Goal: Check status

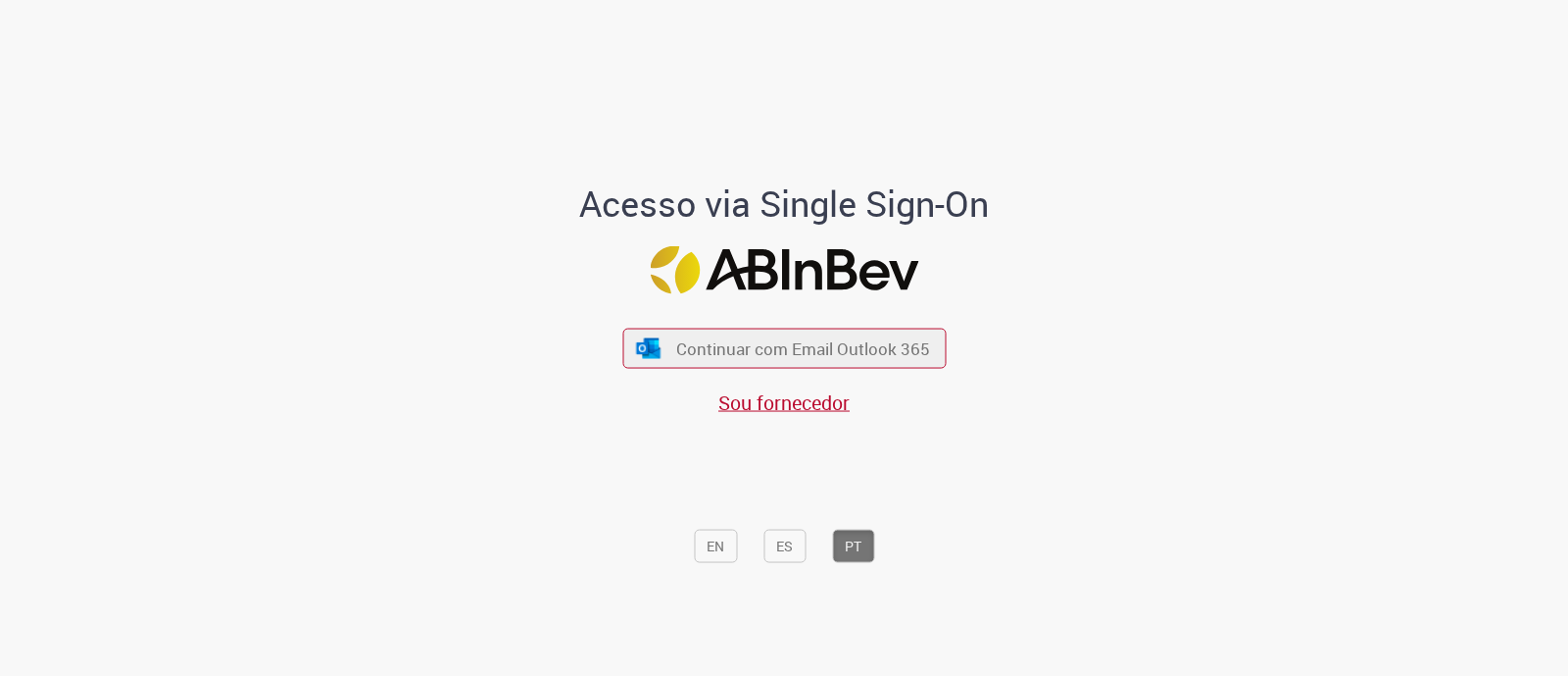
drag, startPoint x: 0, startPoint y: 0, endPoint x: 780, endPoint y: 335, distance: 848.9
click at [789, 322] on div "Continuar com Email Outlook 365 Sou fornecedor" at bounding box center [783, 362] width 323 height 108
click at [782, 344] on span "Continuar com Email Outlook 365" at bounding box center [803, 348] width 258 height 23
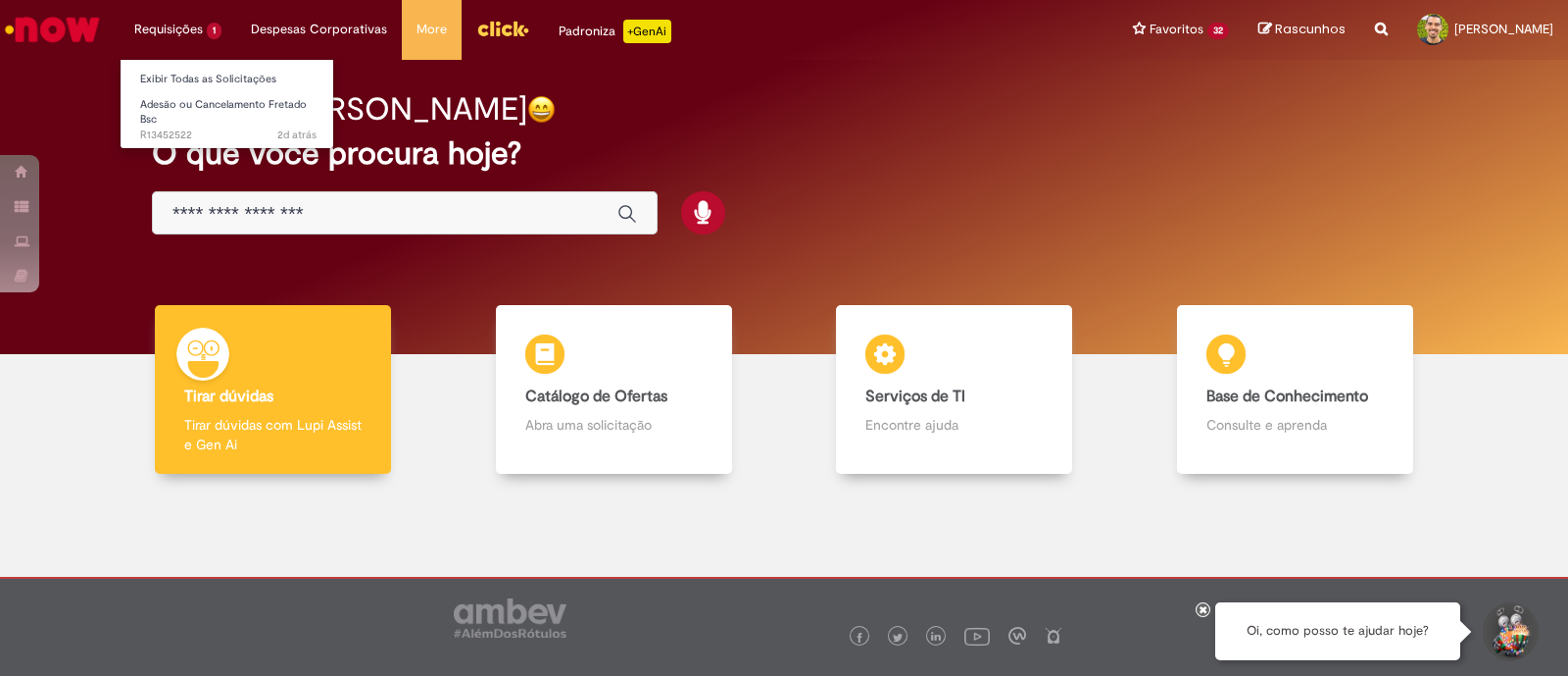
click at [174, 41] on li "Requisições 1 Exibir Todas as Solicitações Adesão ou Cancelamento Fretado Bsc 2…" at bounding box center [177, 29] width 116 height 59
click at [196, 112] on link "Adesão ou Cancelamento Fretado Bsc 2d atrás 2 dias atrás R13452522" at bounding box center [228, 115] width 216 height 42
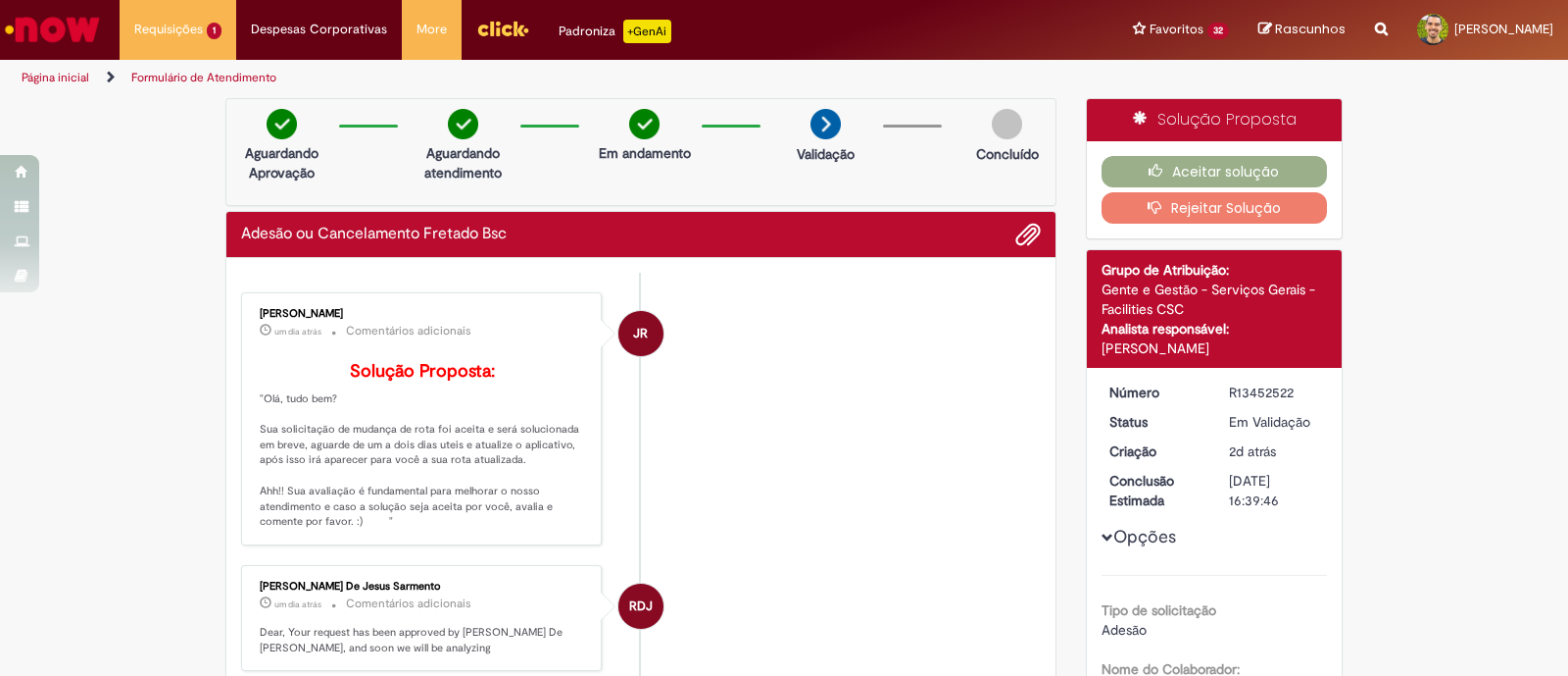
click at [817, 418] on li "JR [PERSON_NAME] um dia atrás um dia atrás Comentários adicionais Solução Propo…" at bounding box center [641, 419] width 800 height 253
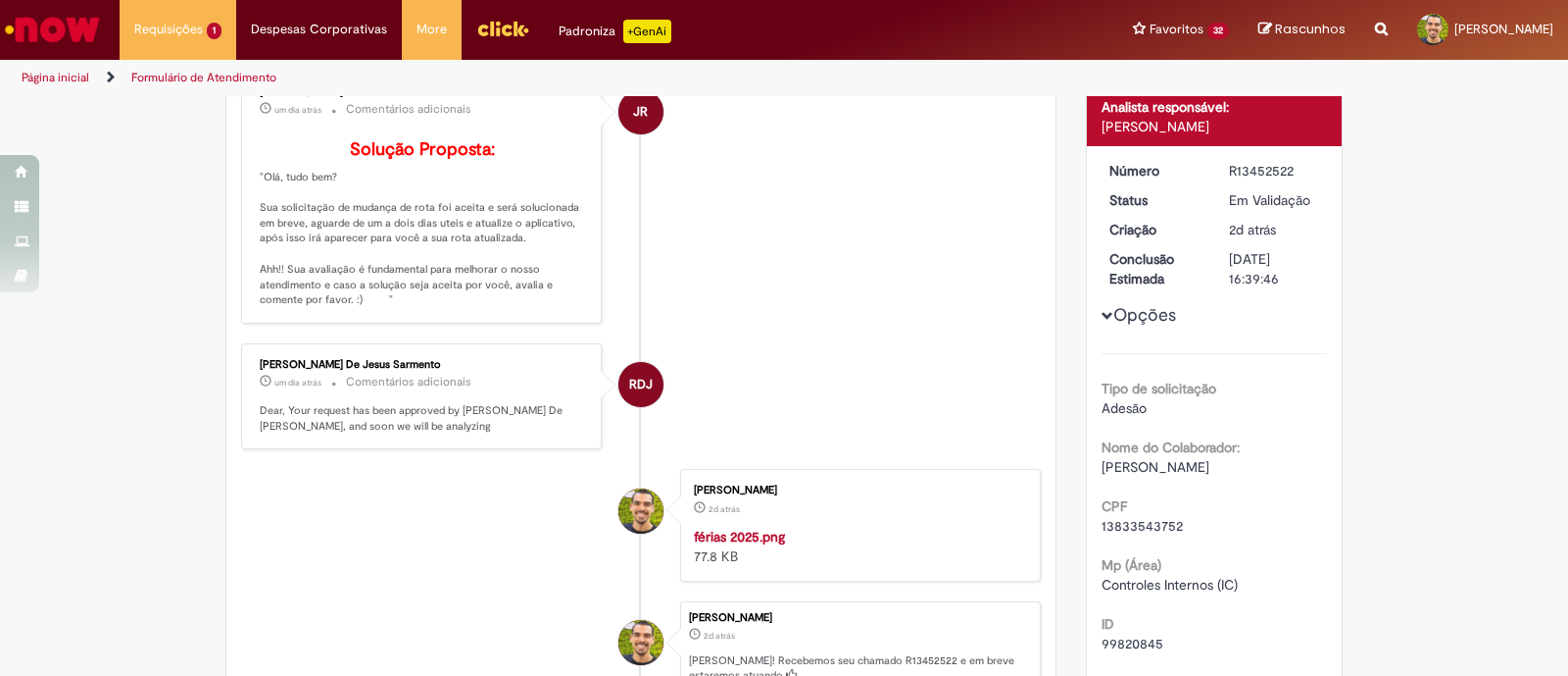
scroll to position [97, 0]
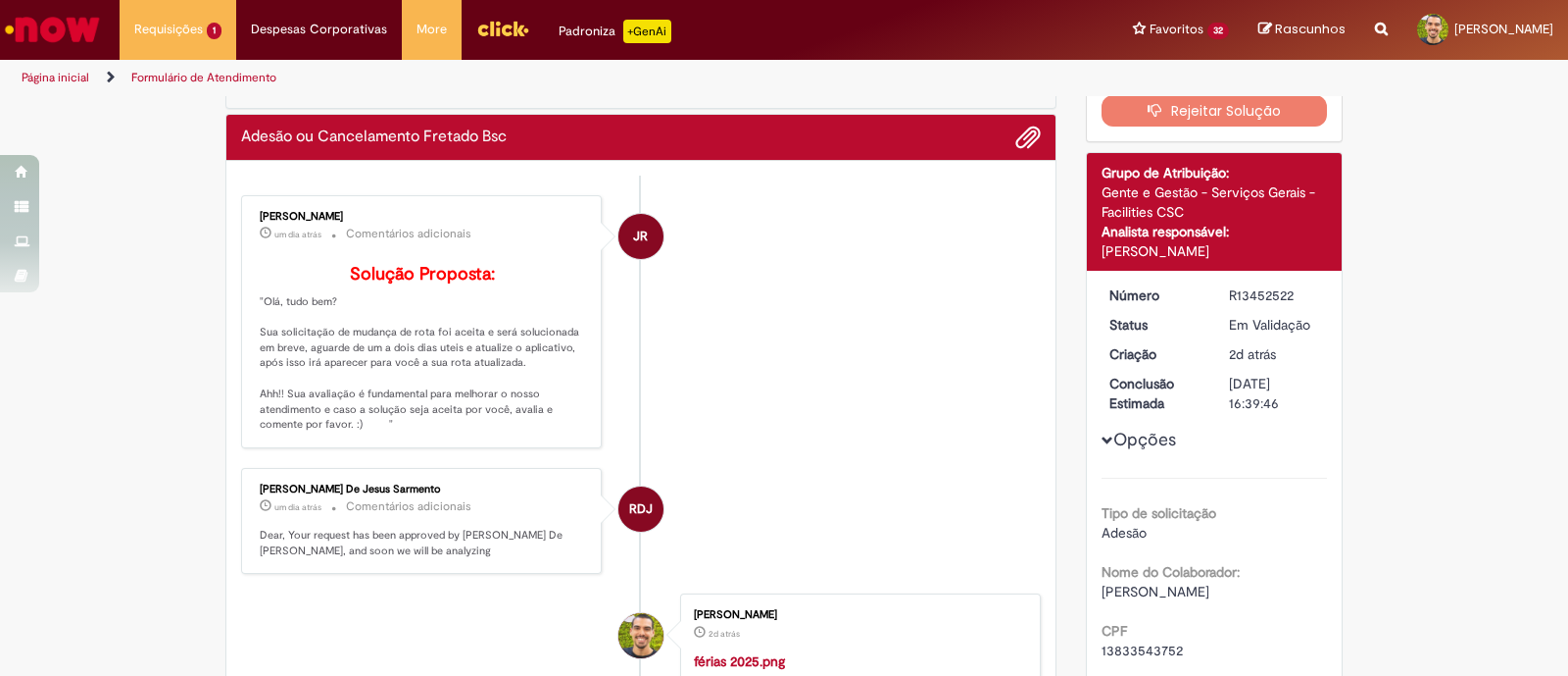
click at [755, 297] on li "JR [PERSON_NAME] um dia atrás um dia atrás Comentários adicionais Solução Propo…" at bounding box center [641, 321] width 800 height 253
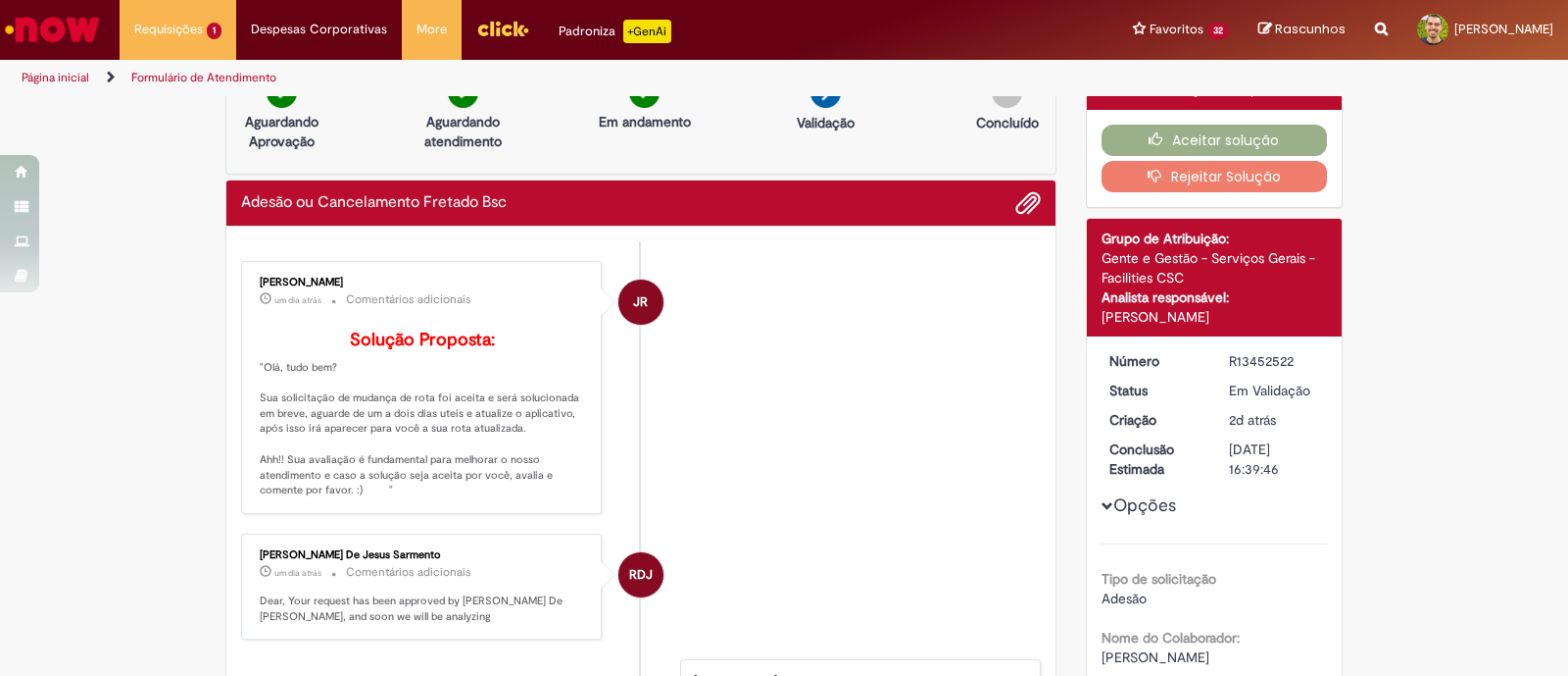
scroll to position [0, 0]
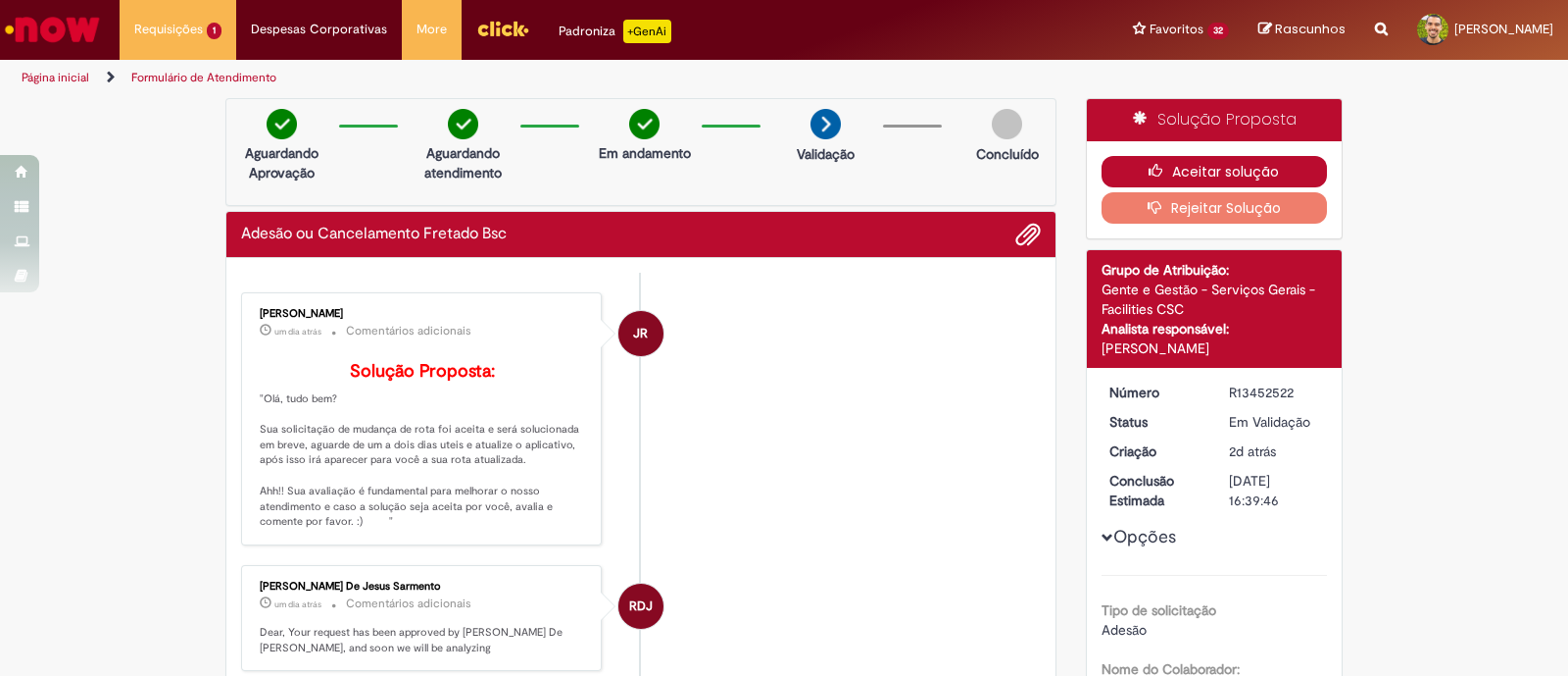
click at [1185, 165] on button "Aceitar solução" at bounding box center [1215, 172] width 227 height 32
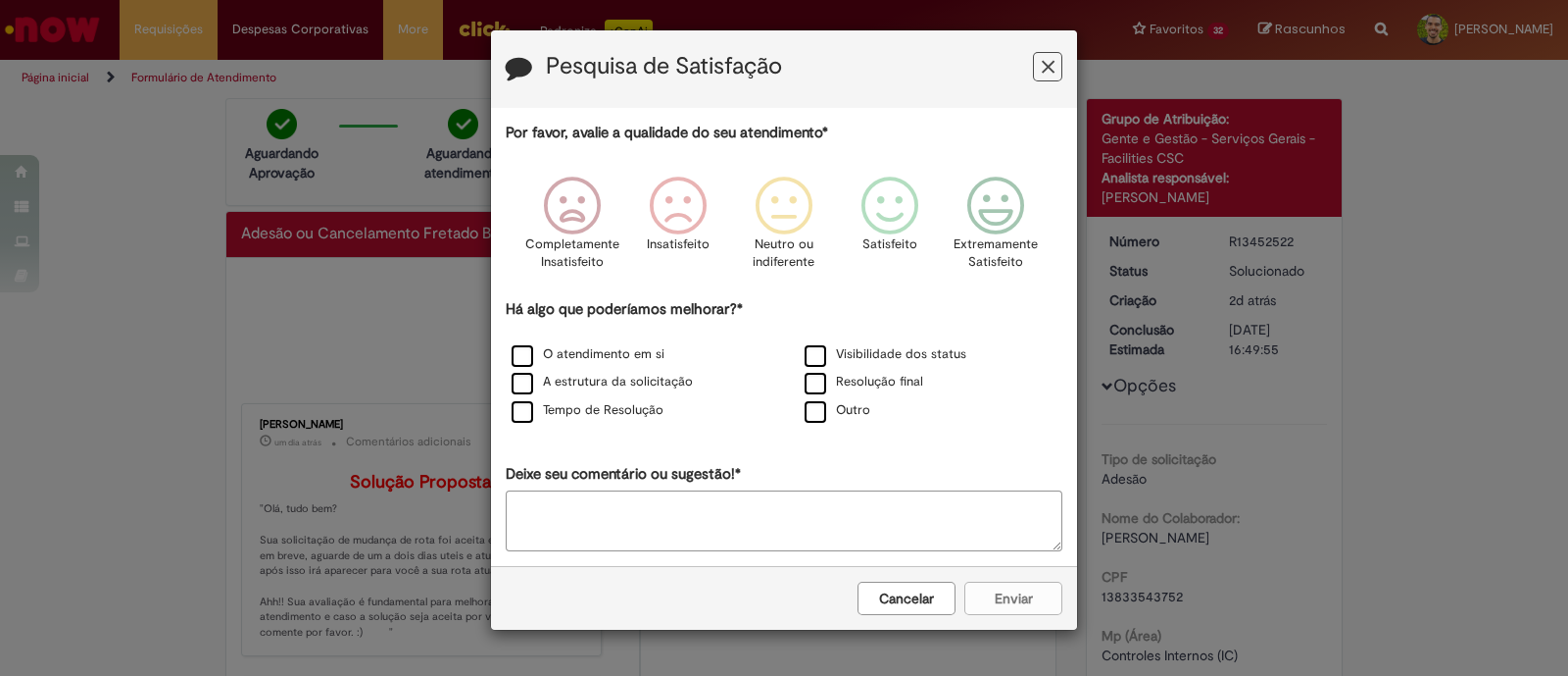
click at [1054, 58] on button "Feedback" at bounding box center [1048, 67] width 30 height 30
